Goal: Information Seeking & Learning: Find specific page/section

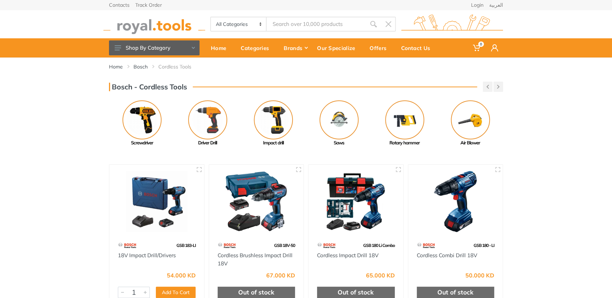
click at [305, 24] on input "Site search" at bounding box center [316, 24] width 99 height 15
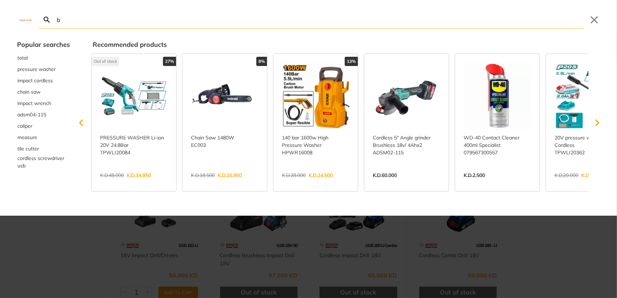
type input "b"
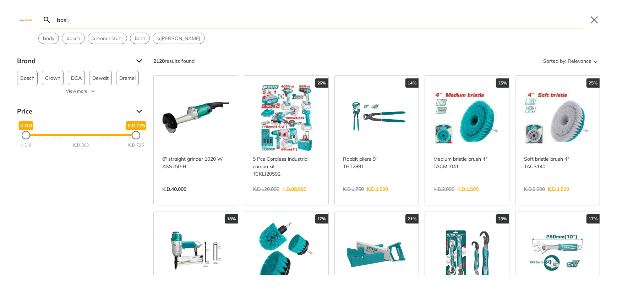
type input "boss"
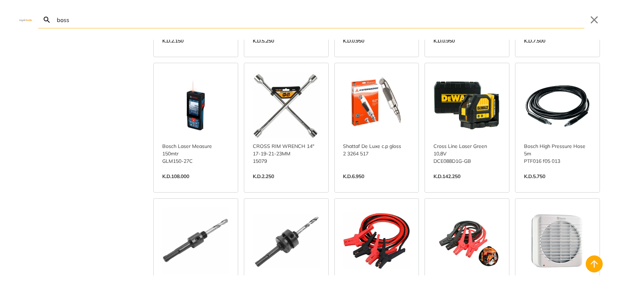
scroll to position [323, 0]
